Goal: Task Accomplishment & Management: Complete application form

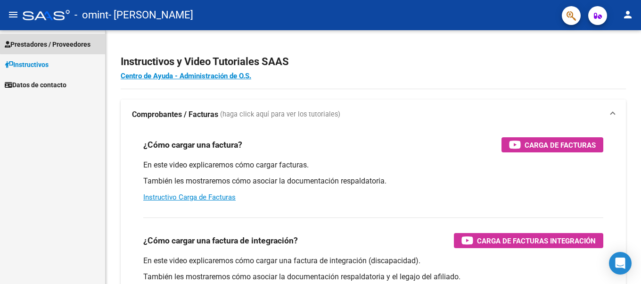
click at [54, 42] on span "Prestadores / Proveedores" at bounding box center [48, 44] width 86 height 10
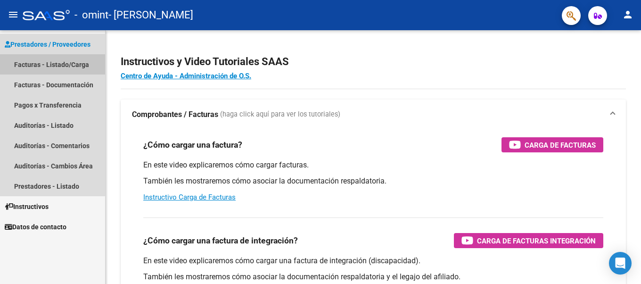
click at [53, 66] on link "Facturas - Listado/Carga" at bounding box center [52, 64] width 105 height 20
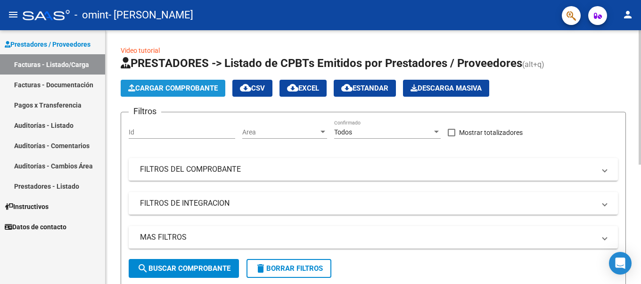
click at [191, 87] on span "Cargar Comprobante" at bounding box center [173, 88] width 90 height 8
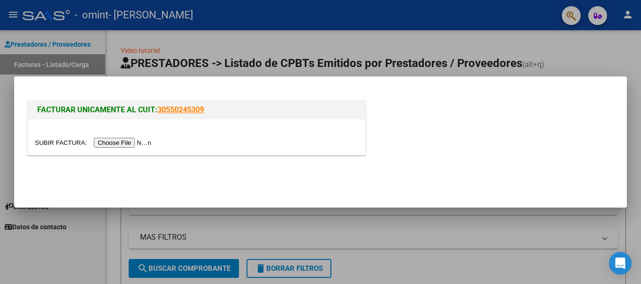
click at [103, 141] on input "file" at bounding box center [94, 143] width 119 height 10
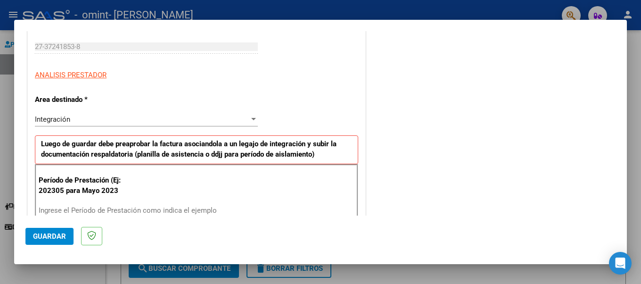
scroll to position [189, 0]
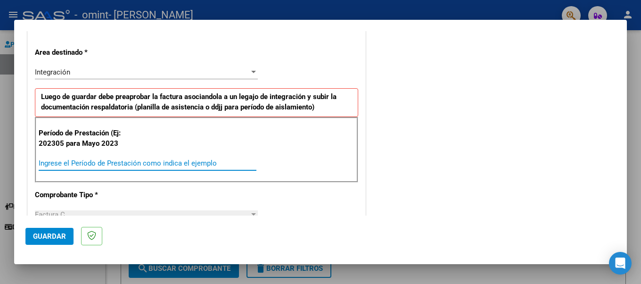
click at [196, 162] on input "Ingrese el Período de Prestación como indica el ejemplo" at bounding box center [148, 163] width 218 height 8
type input "202507"
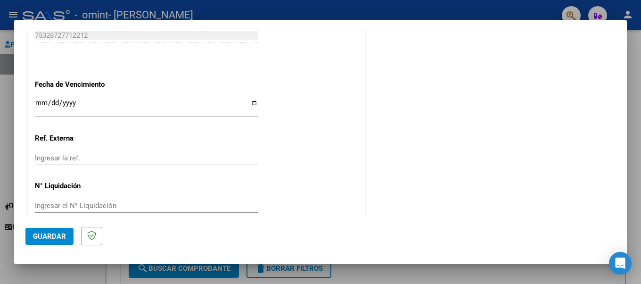
scroll to position [625, 0]
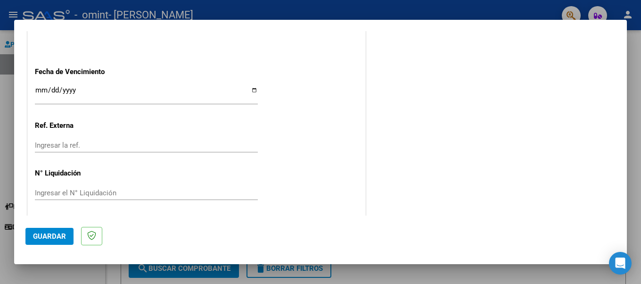
click at [51, 238] on span "Guardar" at bounding box center [49, 236] width 33 height 8
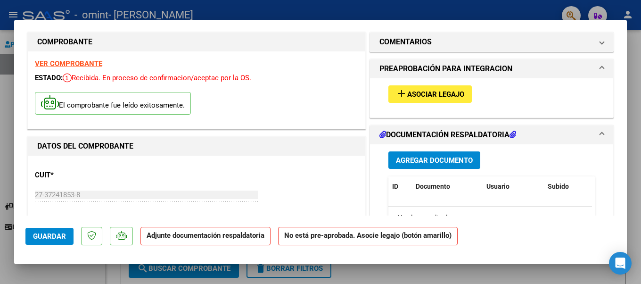
scroll to position [0, 0]
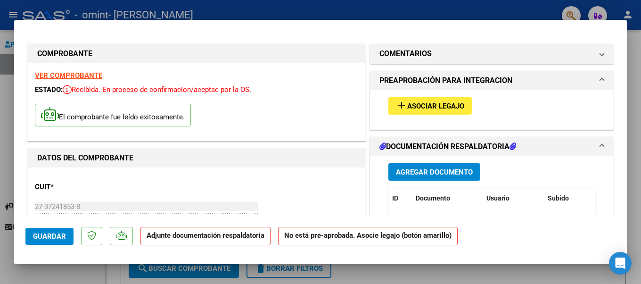
click at [391, 170] on button "Agregar Documento" at bounding box center [435, 171] width 92 height 17
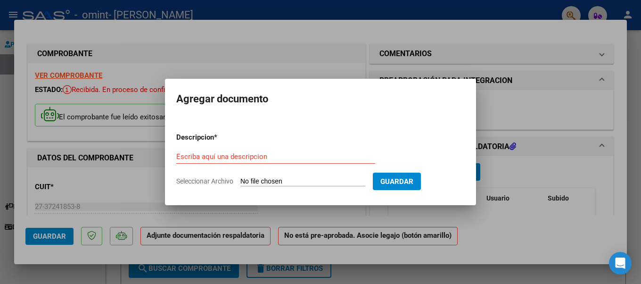
click at [288, 158] on input "Escriba aquí una descripcion" at bounding box center [275, 156] width 199 height 8
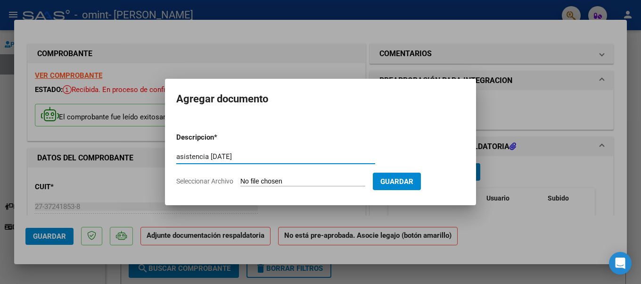
type input "asistencia [DATE]"
click at [210, 179] on span "Seleccionar Archivo" at bounding box center [204, 181] width 57 height 8
click at [241, 179] on input "Seleccionar Archivo" at bounding box center [303, 181] width 125 height 9
type input "C:\fakepath\[PERSON_NAME].pdf"
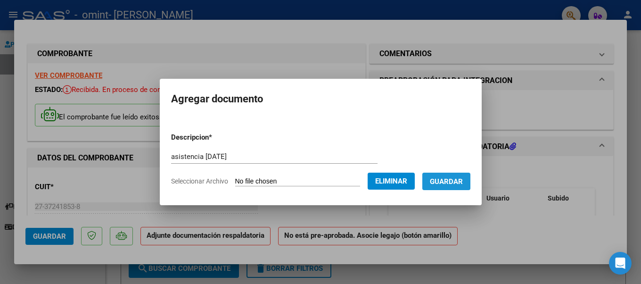
click at [455, 177] on span "Guardar" at bounding box center [446, 181] width 33 height 8
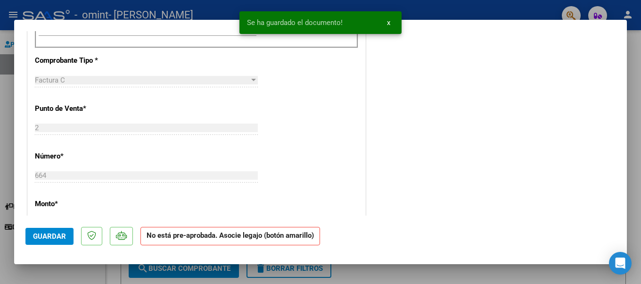
scroll to position [472, 0]
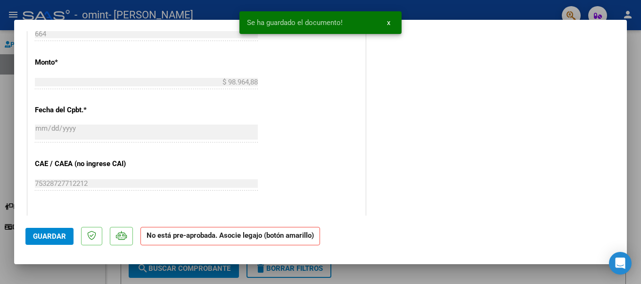
click at [58, 237] on span "Guardar" at bounding box center [49, 236] width 33 height 8
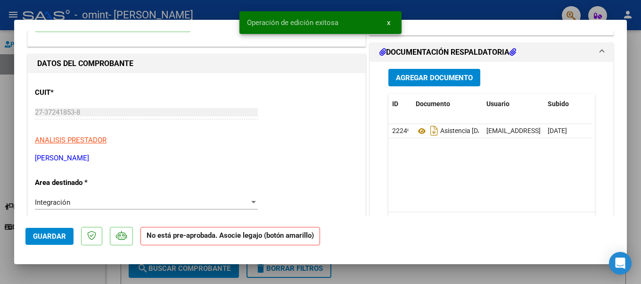
scroll to position [0, 0]
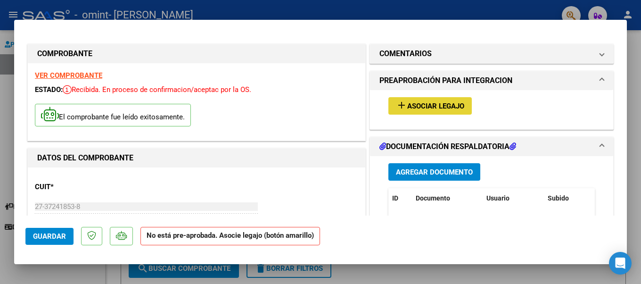
click at [438, 106] on span "Asociar Legajo" at bounding box center [435, 106] width 57 height 8
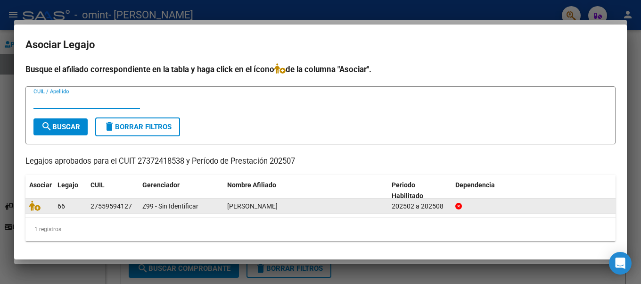
click at [338, 209] on div "[PERSON_NAME]" at bounding box center [305, 206] width 157 height 11
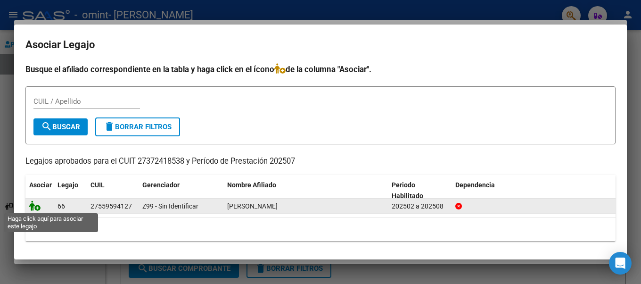
click at [36, 208] on icon at bounding box center [34, 205] width 11 height 10
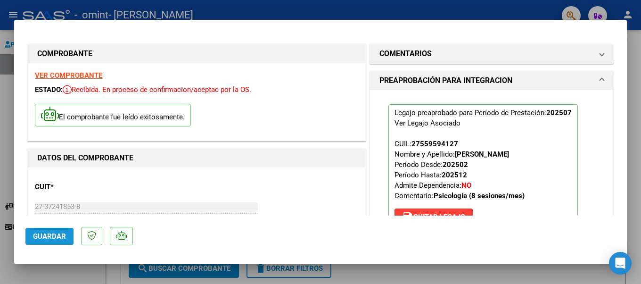
click at [38, 236] on span "Guardar" at bounding box center [49, 236] width 33 height 8
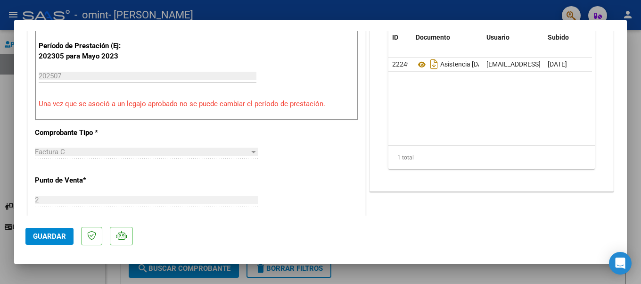
scroll to position [519, 0]
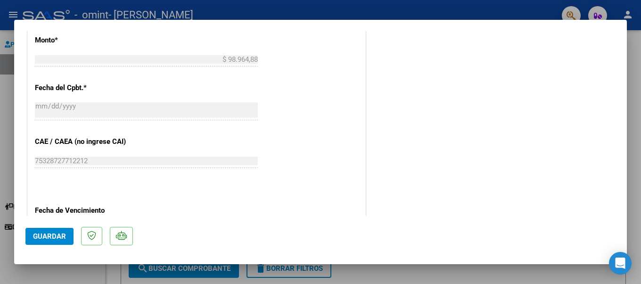
click at [45, 236] on span "Guardar" at bounding box center [49, 236] width 33 height 8
click at [332, 20] on mat-dialog-container "COMPROBANTE VER COMPROBANTE ESTADO: Recibida. En proceso de confirmacion/acepta…" at bounding box center [320, 142] width 613 height 244
